Goal: Navigation & Orientation: Go to known website

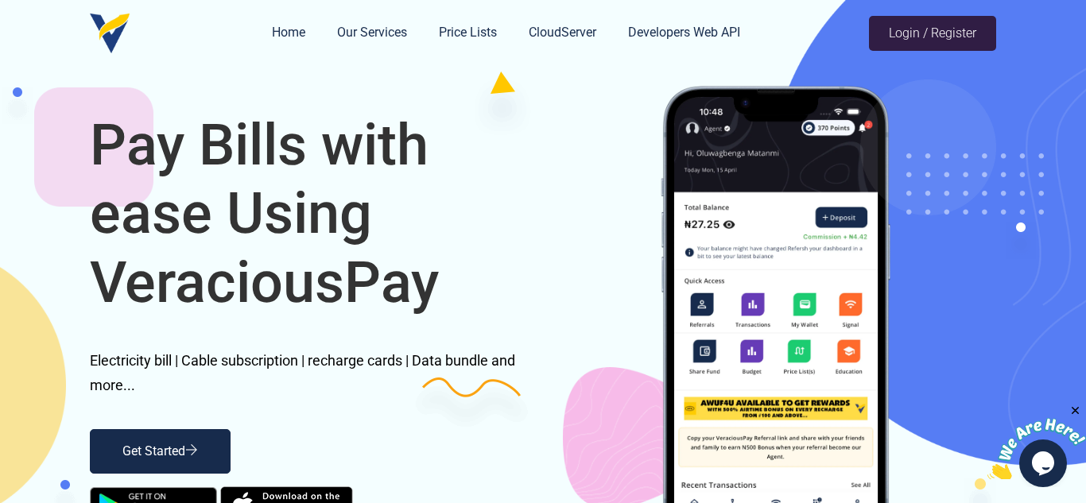
click at [937, 29] on link "Login / Register" at bounding box center [932, 33] width 127 height 35
click at [583, 33] on link "CloudServer" at bounding box center [563, 33] width 68 height 33
